Goal: Task Accomplishment & Management: Manage account settings

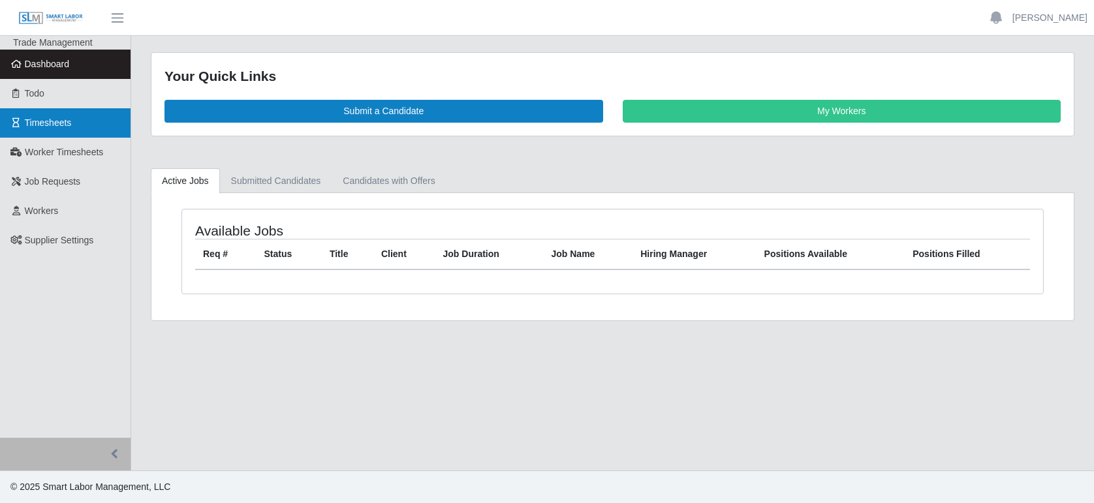
click at [50, 130] on link "Timesheets" at bounding box center [65, 122] width 131 height 29
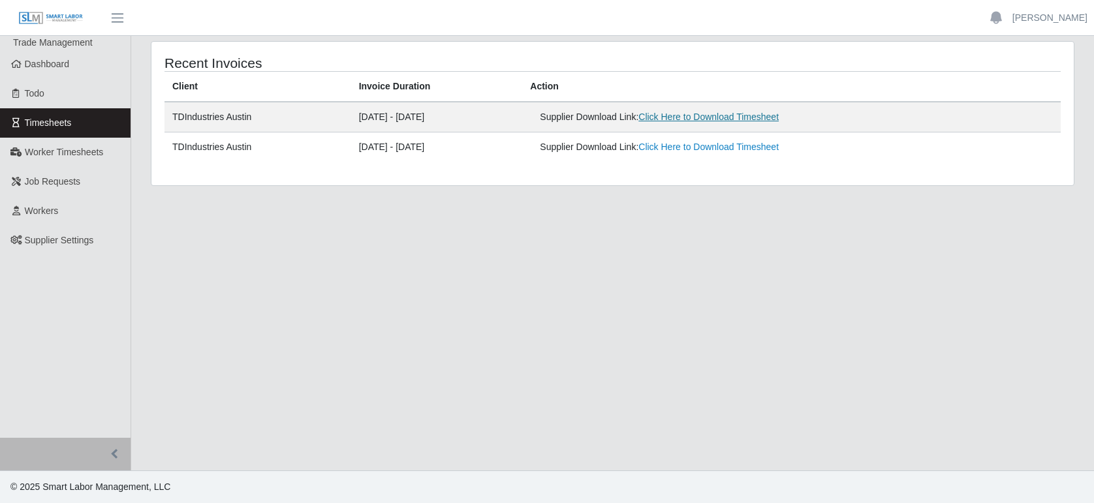
click at [753, 121] on link "Click Here to Download Timesheet" at bounding box center [709, 117] width 140 height 10
click at [68, 61] on span "Dashboard" at bounding box center [47, 64] width 45 height 10
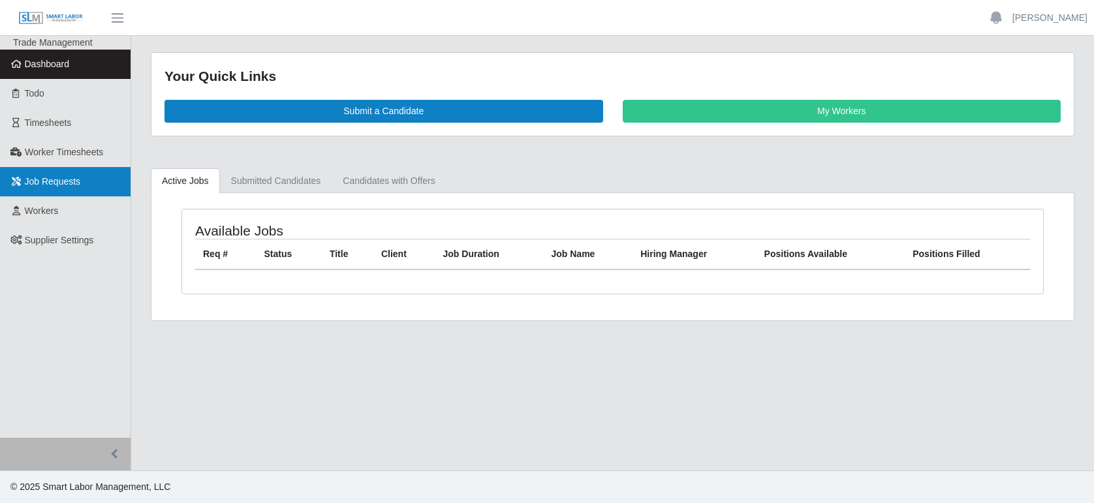
click at [74, 176] on span "Job Requests" at bounding box center [53, 181] width 56 height 10
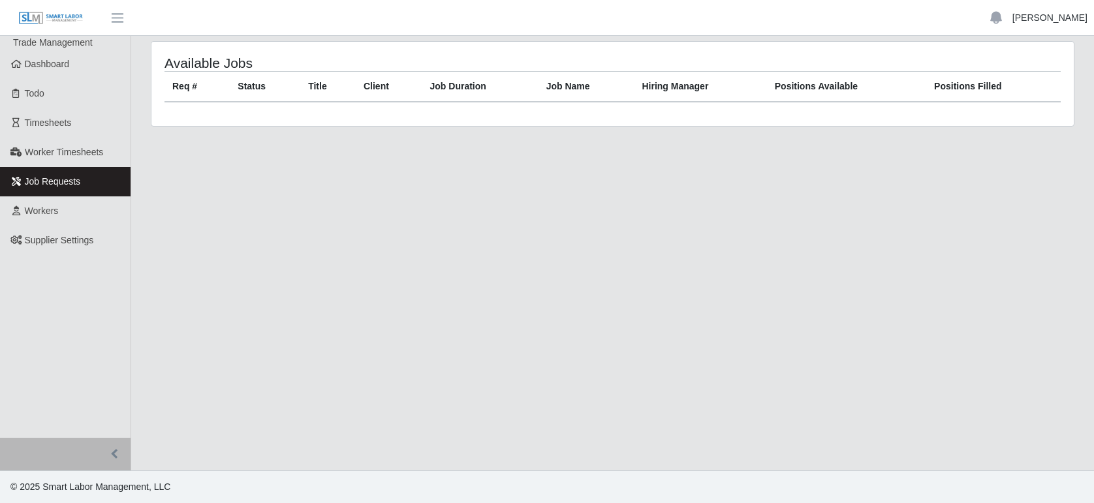
click at [1053, 22] on link "[PERSON_NAME]" at bounding box center [1050, 18] width 75 height 14
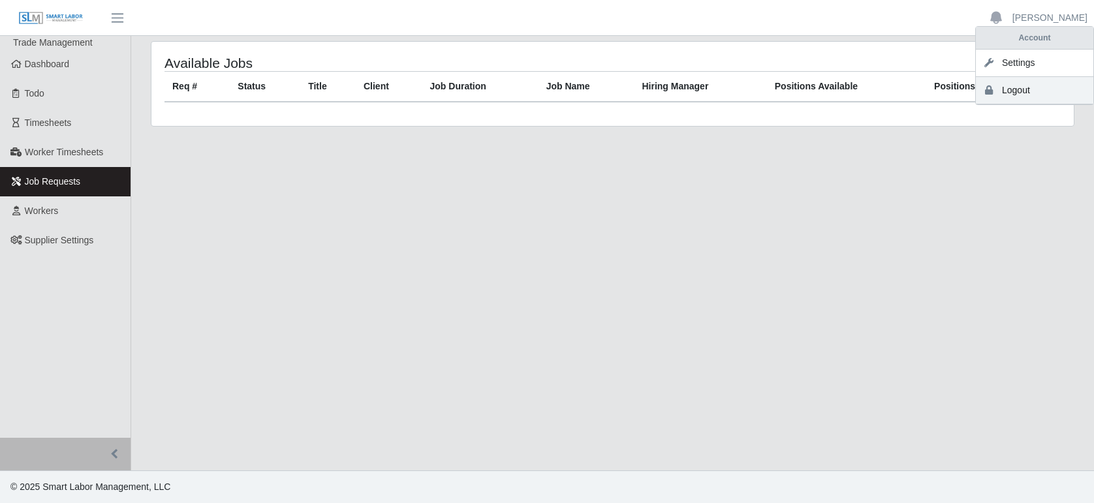
click at [1013, 91] on link "Logout" at bounding box center [1035, 90] width 118 height 27
